Goal: Task Accomplishment & Management: Manage account settings

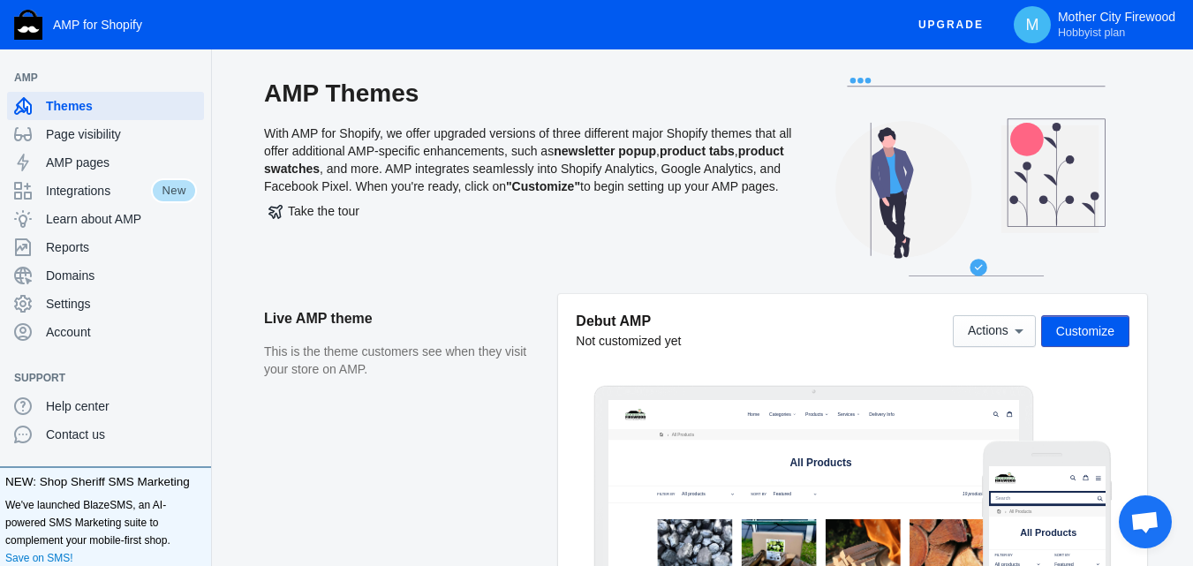
click at [982, 328] on span "Actions" at bounding box center [988, 331] width 41 height 14
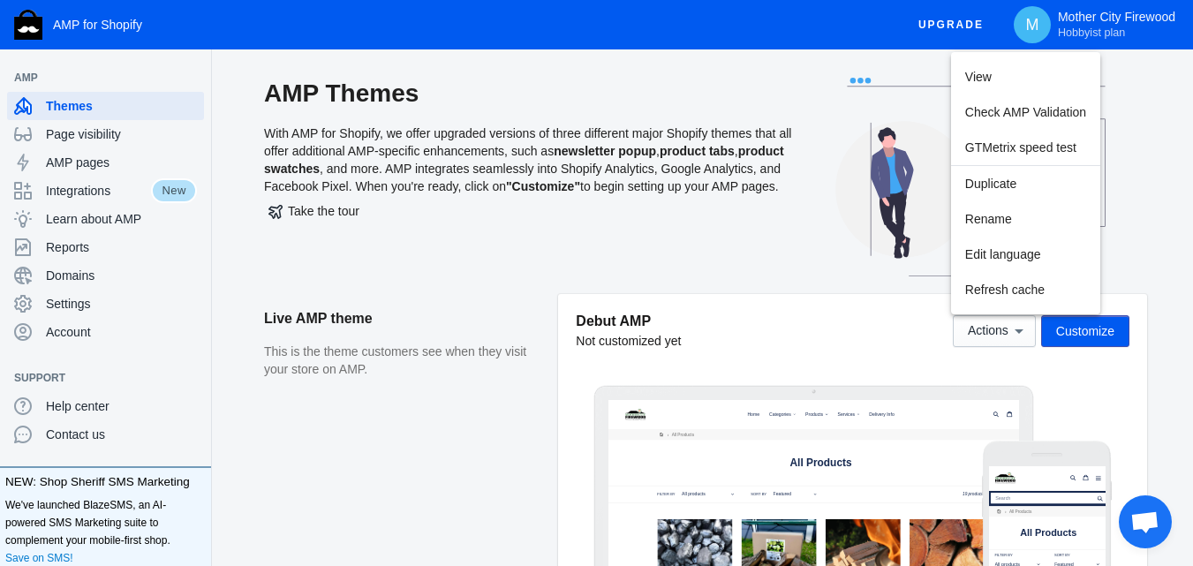
click at [777, 261] on div at bounding box center [596, 283] width 1193 height 566
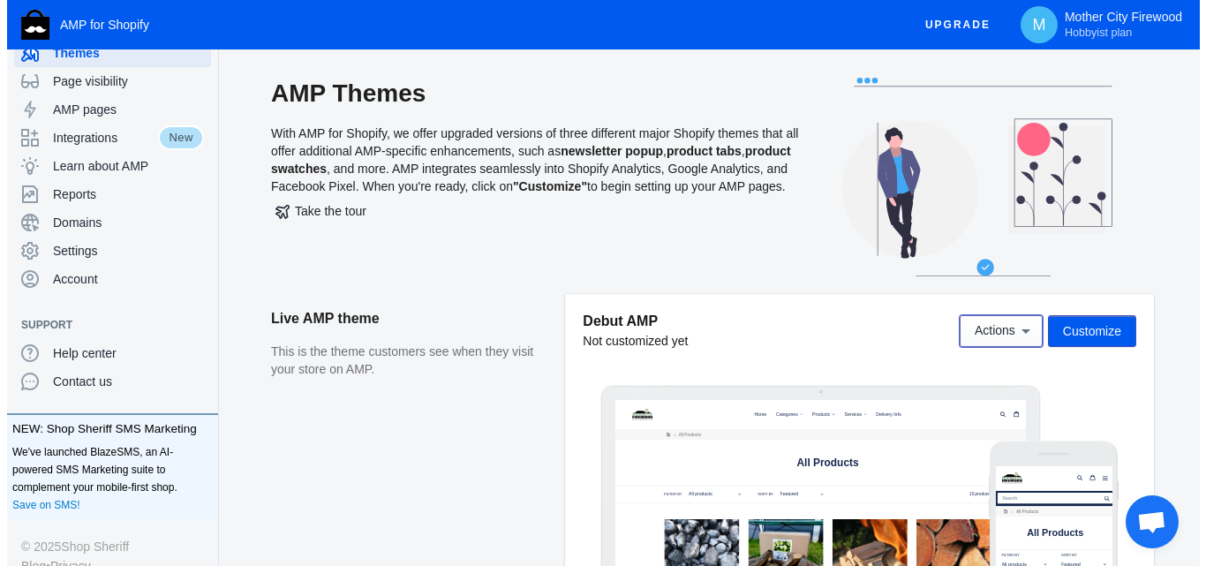
scroll to position [79, 0]
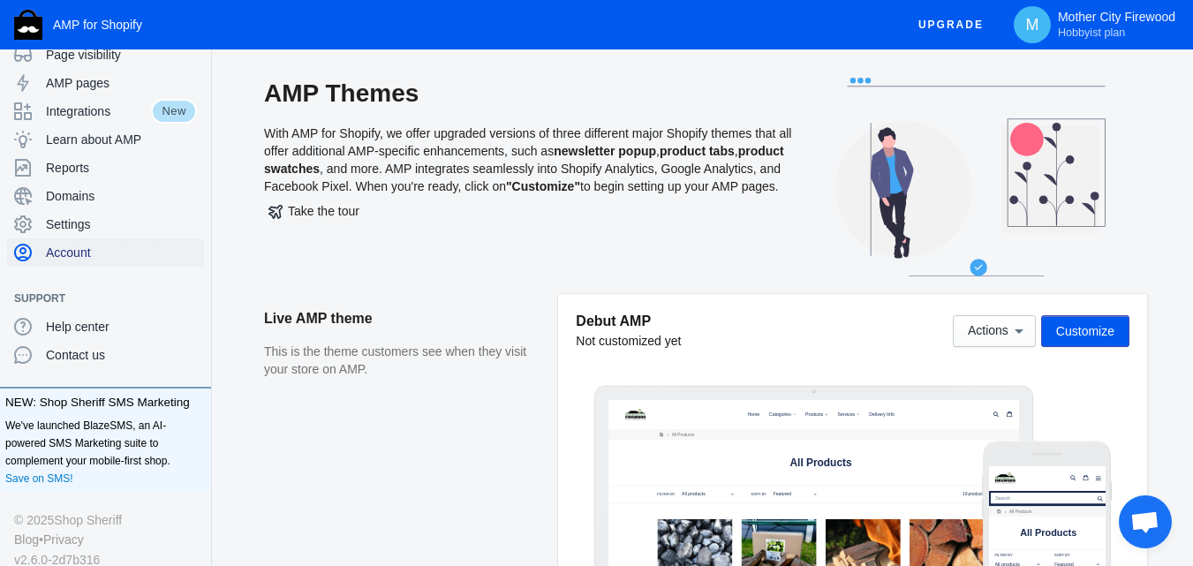
click at [66, 247] on span "Account" at bounding box center [121, 253] width 151 height 18
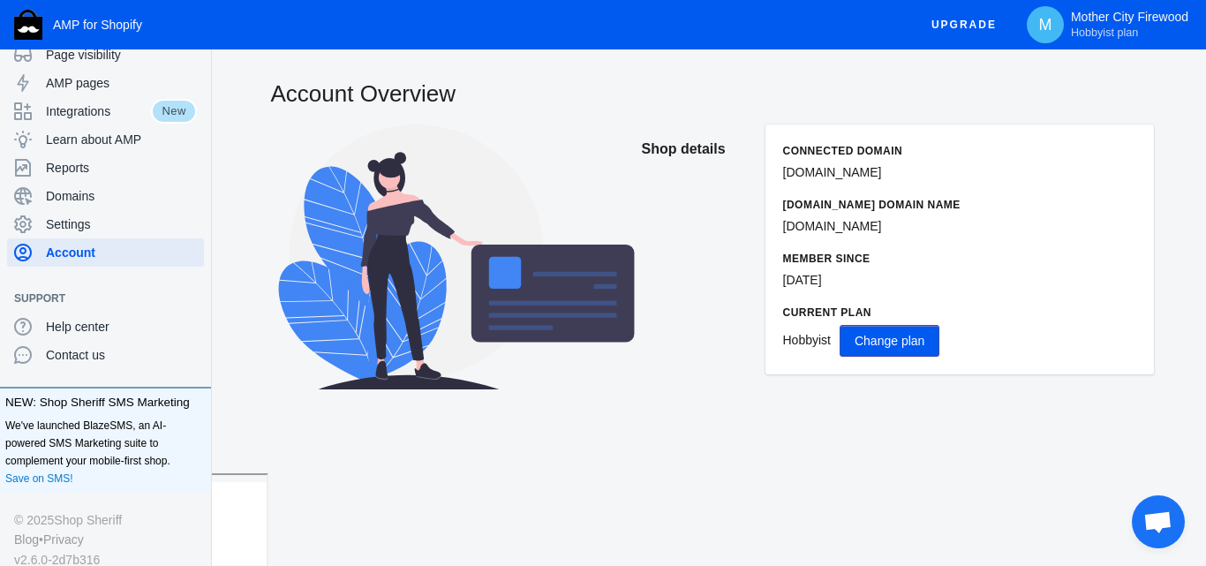
click at [652, 449] on div "Account Overview Shop details Connected domain [DOMAIN_NAME] [DOMAIN_NAME] doma…" at bounding box center [712, 276] width 988 height 396
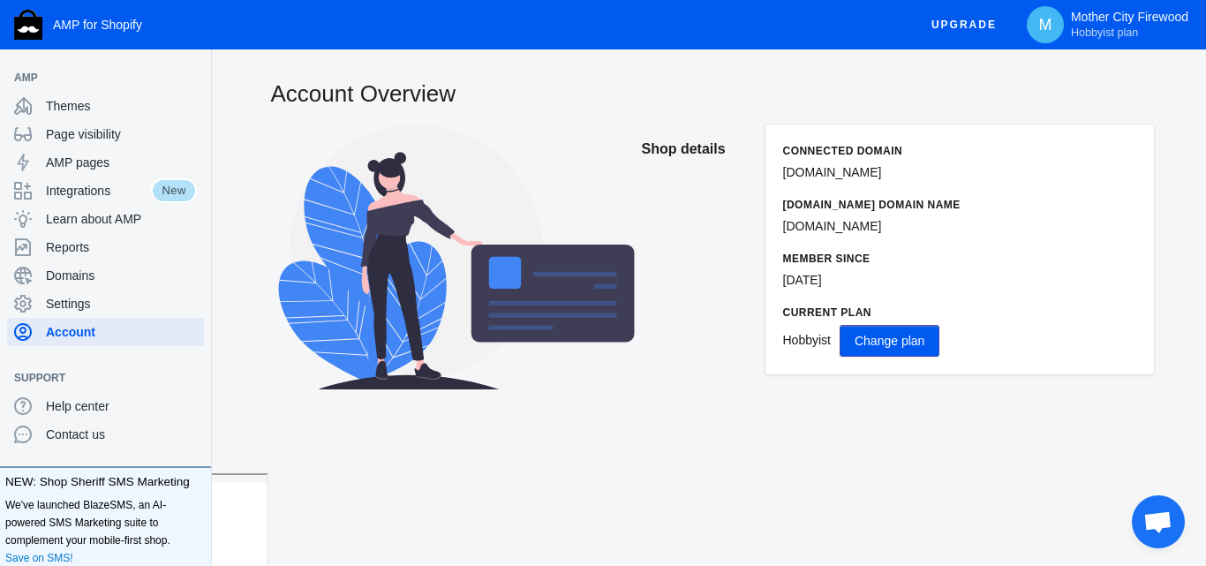
click at [1141, 99] on h2 "Account Overview" at bounding box center [712, 94] width 883 height 32
